Goal: Transaction & Acquisition: Purchase product/service

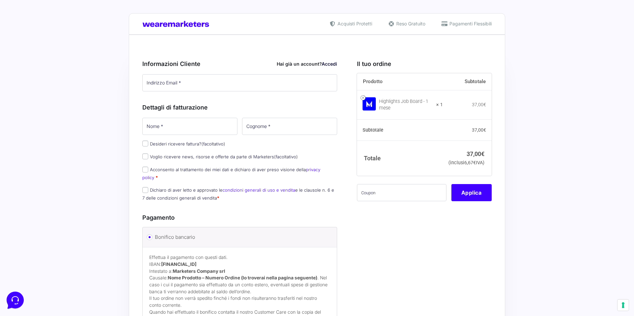
click at [159, 142] on label "Desideri ricevere fattura? (facoltativo)" at bounding box center [183, 143] width 83 height 5
click at [148, 142] on input "Desideri ricevere fattura? (facoltativo)" at bounding box center [145, 144] width 6 height 6
checkbox input "true"
select select "IT"
type input "0000000"
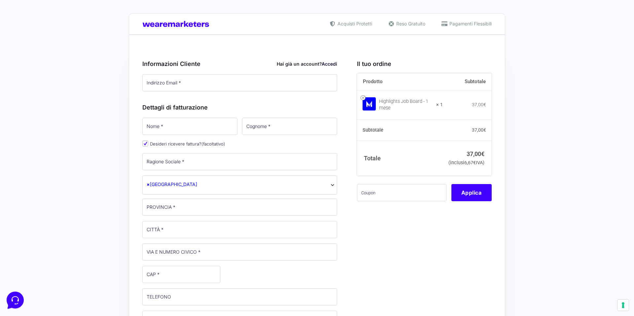
click at [166, 184] on span "× [GEOGRAPHIC_DATA]" at bounding box center [240, 184] width 186 height 7
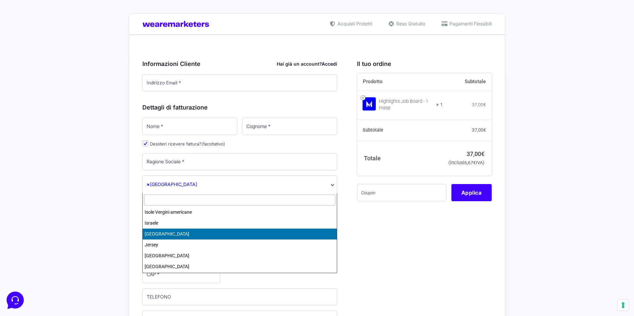
click at [164, 197] on input "text" at bounding box center [240, 200] width 192 height 11
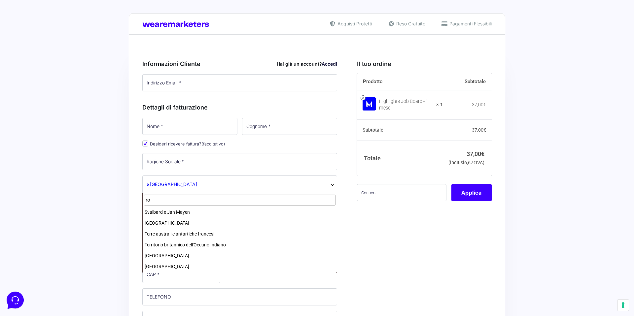
scroll to position [0, 0]
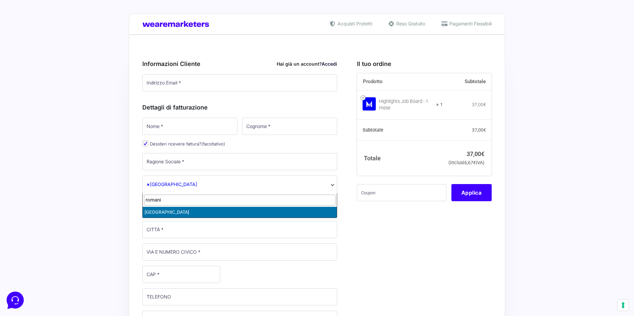
type input "romani"
select select "RO"
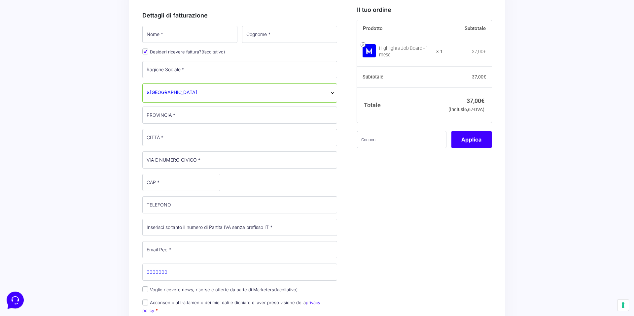
scroll to position [135, 0]
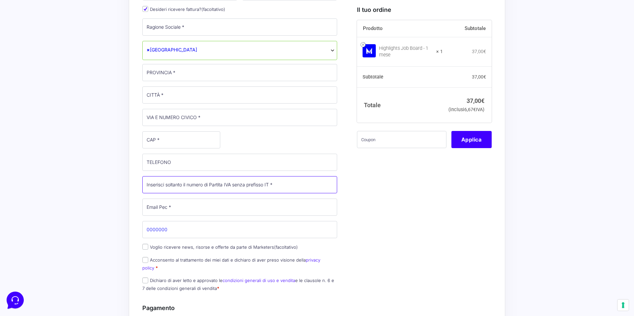
click at [175, 187] on input "Partita Iva *" at bounding box center [239, 184] width 195 height 17
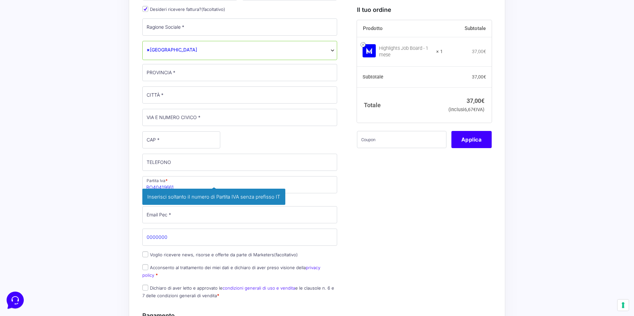
click at [96, 196] on div "Acquisti Protetti Reso Gratuito Pagamenti Flessibili Riepilogo Ordine 37,00 € P…" at bounding box center [317, 221] width 634 height 712
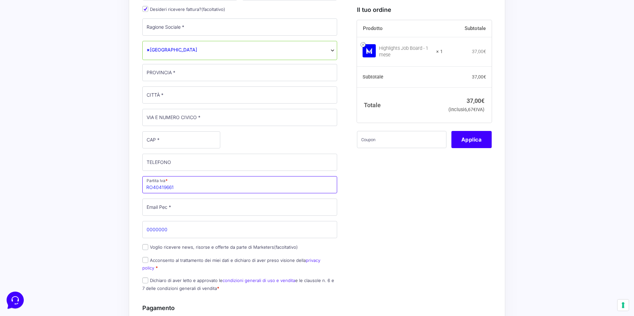
click at [153, 187] on input "RO40419661" at bounding box center [239, 184] width 195 height 17
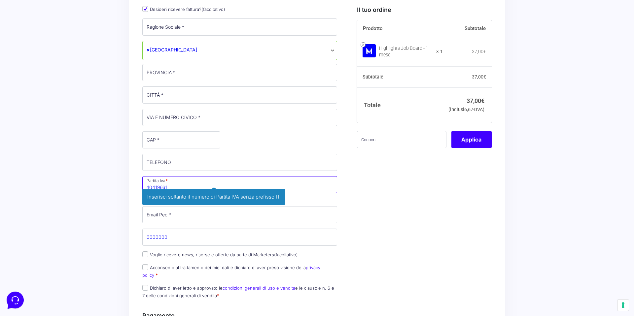
type input "40419661"
click at [110, 162] on div "Acquisti Protetti Reso Gratuito Pagamenti Flessibili Riepilogo Ordine 37,00 € P…" at bounding box center [317, 221] width 634 height 712
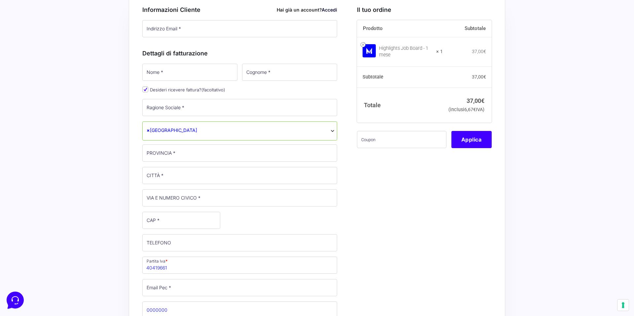
scroll to position [0, 0]
